Goal: Share content: Share content

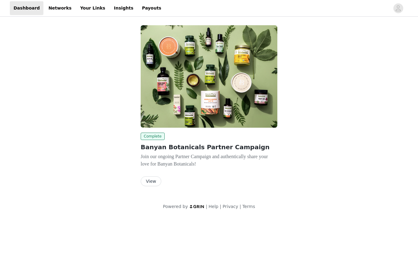
click at [157, 185] on button "View" at bounding box center [151, 181] width 21 height 10
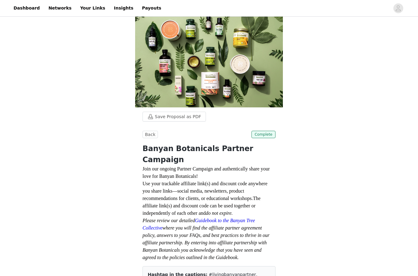
scroll to position [9, 0]
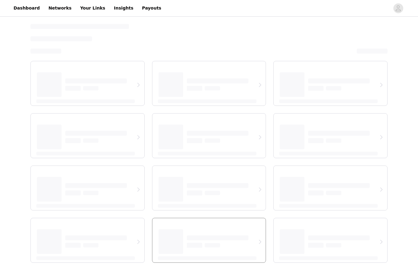
select select "12"
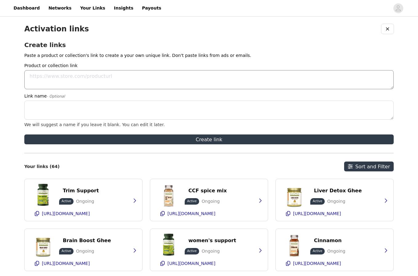
click at [92, 85] on textarea "Product or collection link" at bounding box center [208, 79] width 369 height 19
paste textarea "[URL][DOMAIN_NAME]"
type textarea "[URL][DOMAIN_NAME]"
click at [45, 111] on textarea "Link name - Optional" at bounding box center [208, 110] width 369 height 19
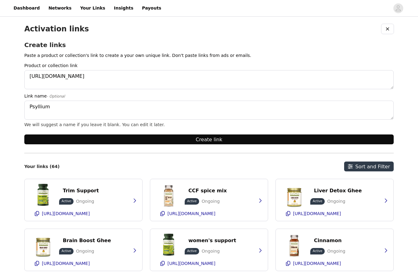
type textarea "Psyllium"
click at [62, 137] on button "Create link" at bounding box center [208, 140] width 369 height 10
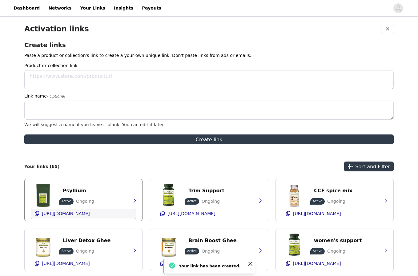
click at [83, 215] on p "[URL][DOMAIN_NAME]" at bounding box center [66, 213] width 48 height 5
click at [63, 80] on textarea "Product or collection link" at bounding box center [208, 79] width 369 height 19
paste textarea "[URL][DOMAIN_NAME]"
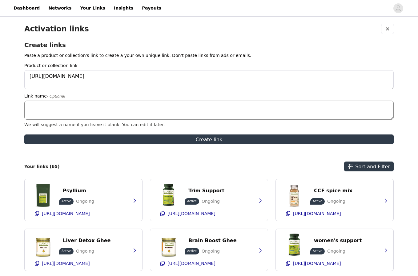
type textarea "[URL][DOMAIN_NAME]"
click at [69, 110] on textarea "Link name - Optional" at bounding box center [208, 110] width 369 height 19
type textarea "T"
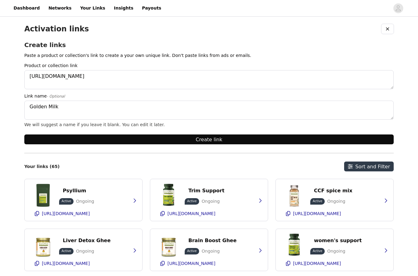
type textarea "Golden Milk"
click at [74, 140] on button "Create link" at bounding box center [208, 140] width 369 height 10
